Goal: Information Seeking & Learning: Learn about a topic

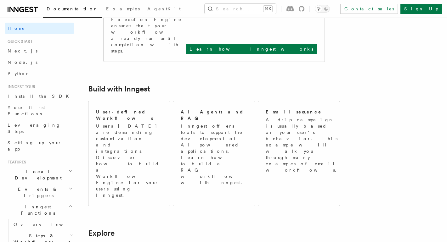
scroll to position [303, 0]
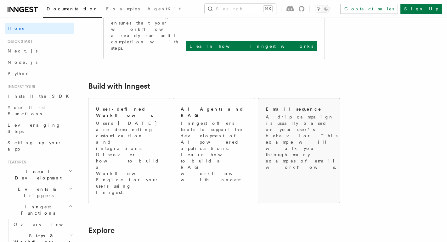
click at [286, 114] on p "A drip campaign is usually based on your user's behavior. This example will wal…" at bounding box center [303, 142] width 74 height 57
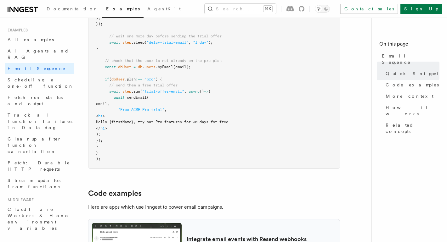
scroll to position [425, 0]
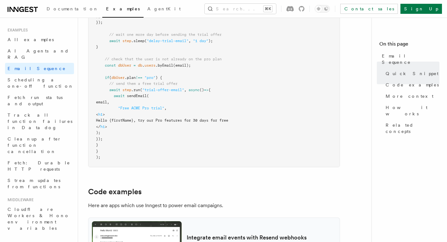
drag, startPoint x: 107, startPoint y: 59, endPoint x: 143, endPoint y: 137, distance: 86.1
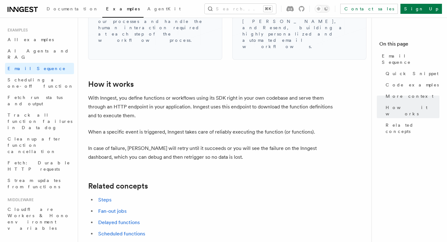
scroll to position [1028, 0]
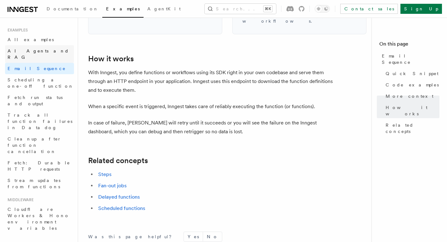
click at [27, 50] on span "AI Agents and RAG" at bounding box center [38, 53] width 61 height 11
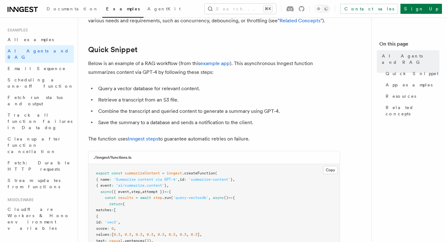
scroll to position [67, 0]
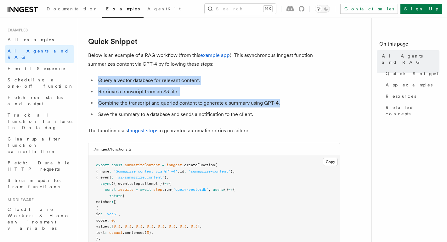
drag, startPoint x: 99, startPoint y: 81, endPoint x: 285, endPoint y: 105, distance: 187.7
click at [285, 105] on ul "Query a vector database for relevant content. Retrieve a transcript from an S3 …" at bounding box center [214, 97] width 252 height 43
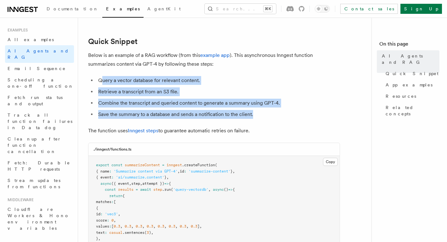
drag, startPoint x: 253, startPoint y: 115, endPoint x: 103, endPoint y: 79, distance: 154.4
click at [103, 79] on ul "Query a vector database for relevant content. Retrieve a transcript from an S3 …" at bounding box center [214, 97] width 252 height 43
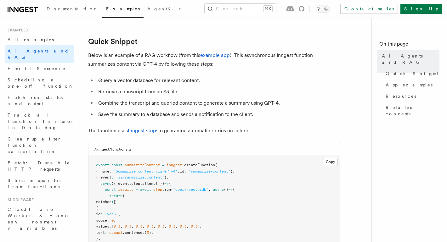
click at [102, 79] on li "Query a vector database for relevant content." at bounding box center [218, 80] width 244 height 9
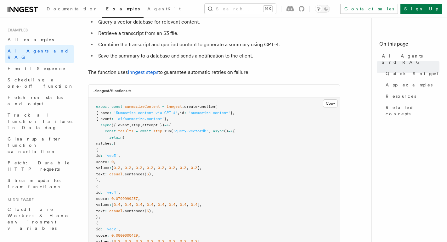
scroll to position [127, 0]
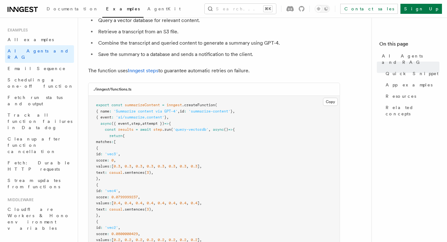
drag, startPoint x: 181, startPoint y: 71, endPoint x: 259, endPoint y: 70, distance: 78.1
click at [259, 70] on p "The function uses Inngest steps to guarantee automatic retries on failure." at bounding box center [214, 70] width 252 height 9
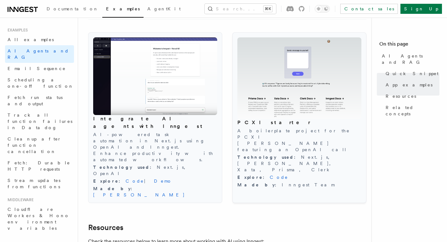
scroll to position [680, 0]
